Goal: Information Seeking & Learning: Find specific fact

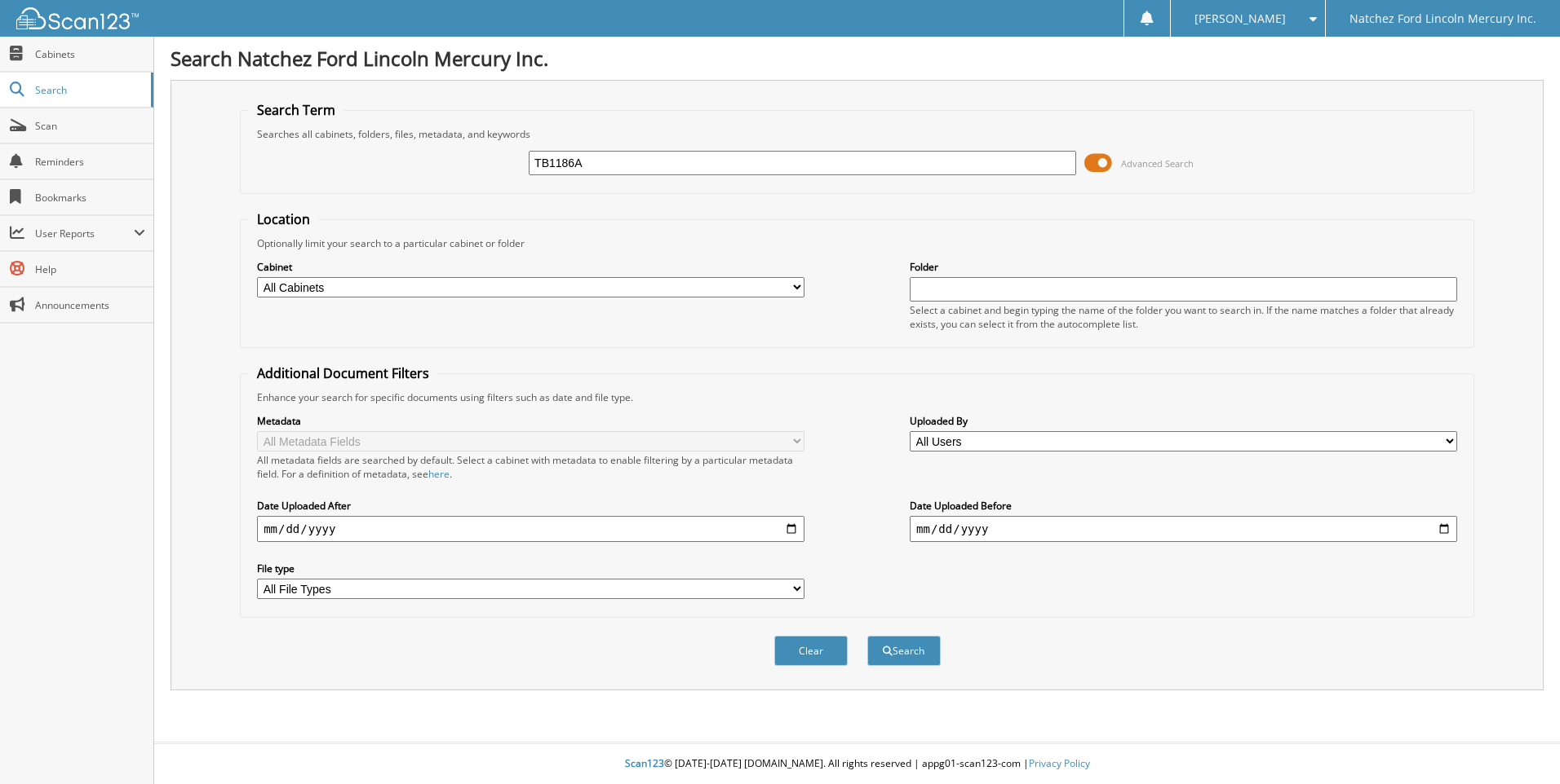
type input "TB1186A"
click at [868, 636] on button "Search" at bounding box center [904, 651] width 73 height 30
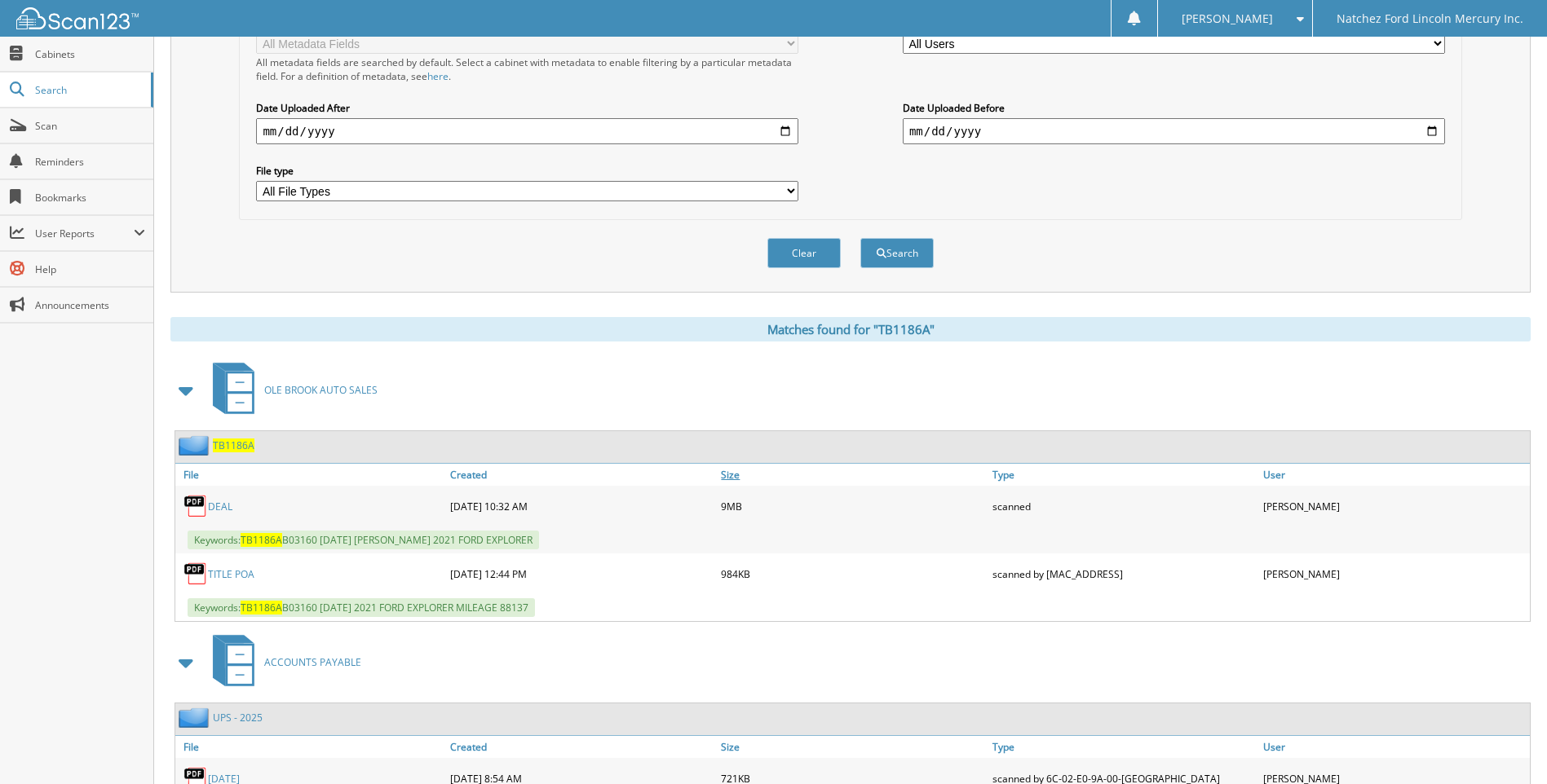
scroll to position [490, 0]
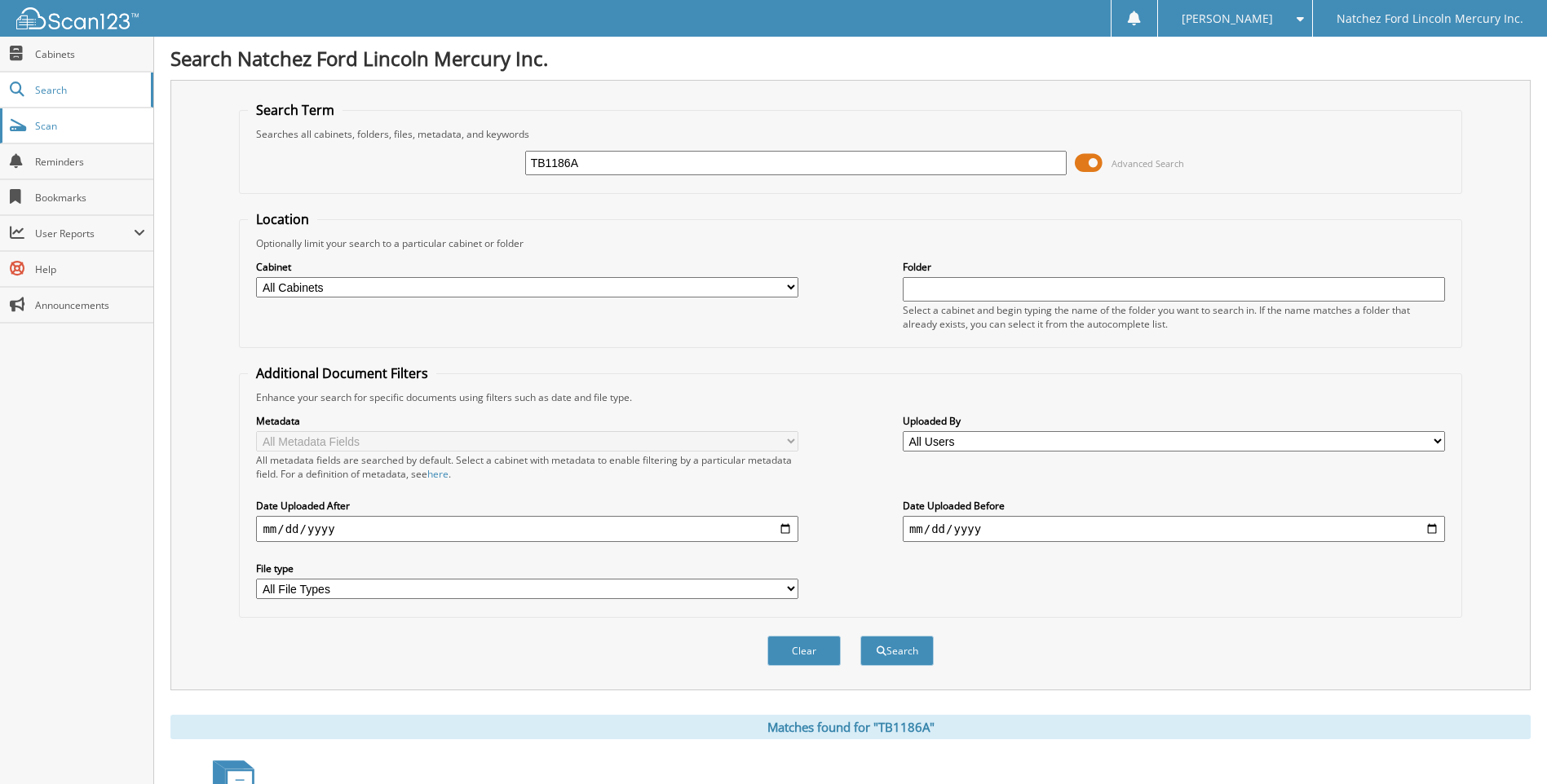
click at [65, 134] on link "Scan" at bounding box center [76, 126] width 154 height 35
